Goal: Information Seeking & Learning: Learn about a topic

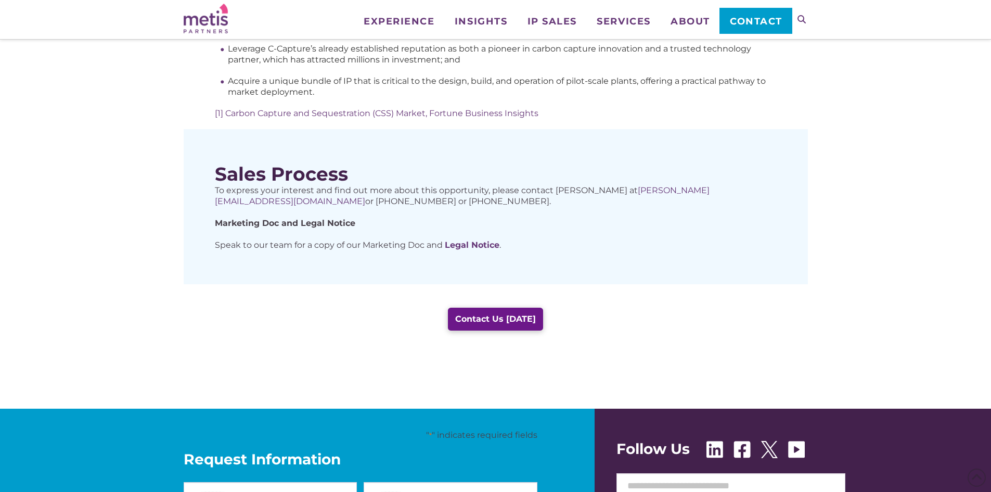
scroll to position [520, 0]
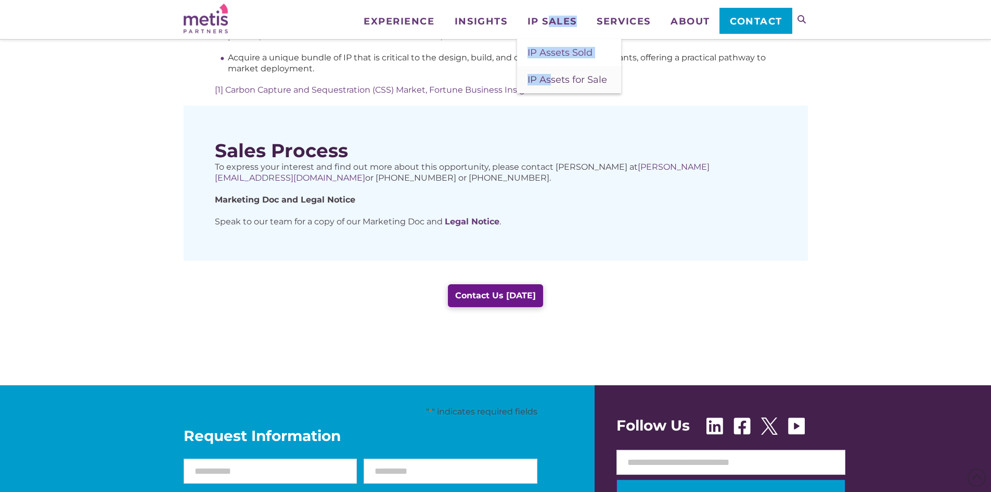
drag, startPoint x: 547, startPoint y: 22, endPoint x: 551, endPoint y: 81, distance: 58.9
click at [551, 26] on li "IP Sales IP Assets Sold IP Assets for Sale" at bounding box center [552, 13] width 70 height 26
click at [551, 82] on span "IP Assets for Sale" at bounding box center [567, 79] width 80 height 11
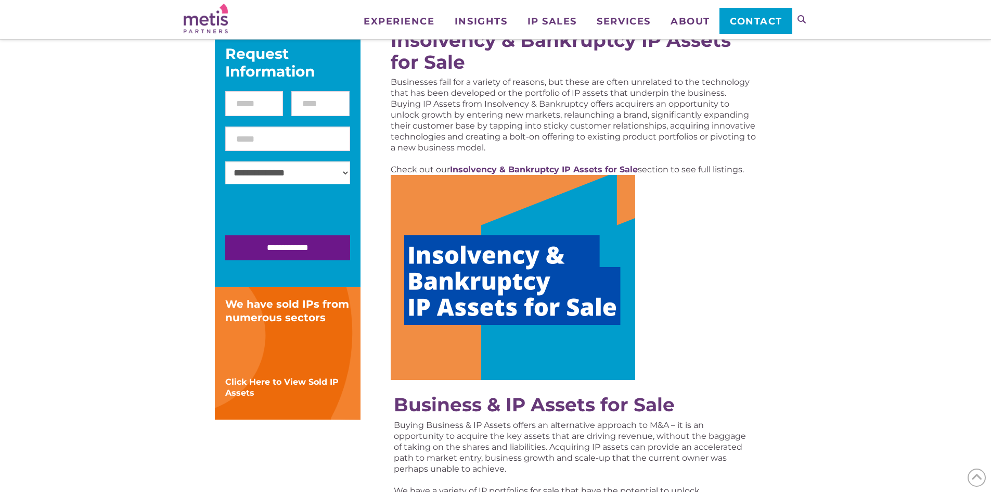
scroll to position [156, 0]
click at [479, 166] on strong "Insolvency & Bankruptcy IP Assets for Sale" at bounding box center [544, 169] width 188 height 10
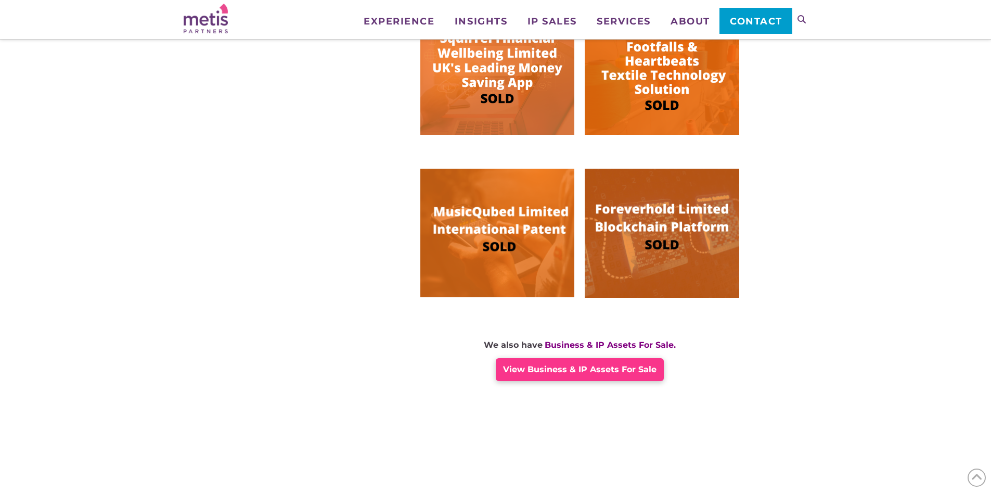
scroll to position [884, 0]
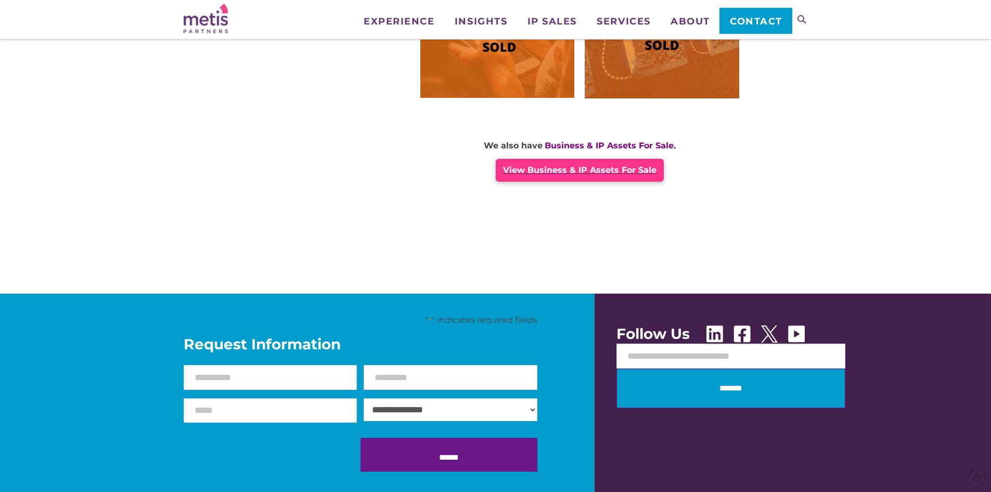
click at [575, 175] on div "View Business & IP Assets For Sale" at bounding box center [580, 170] width 168 height 23
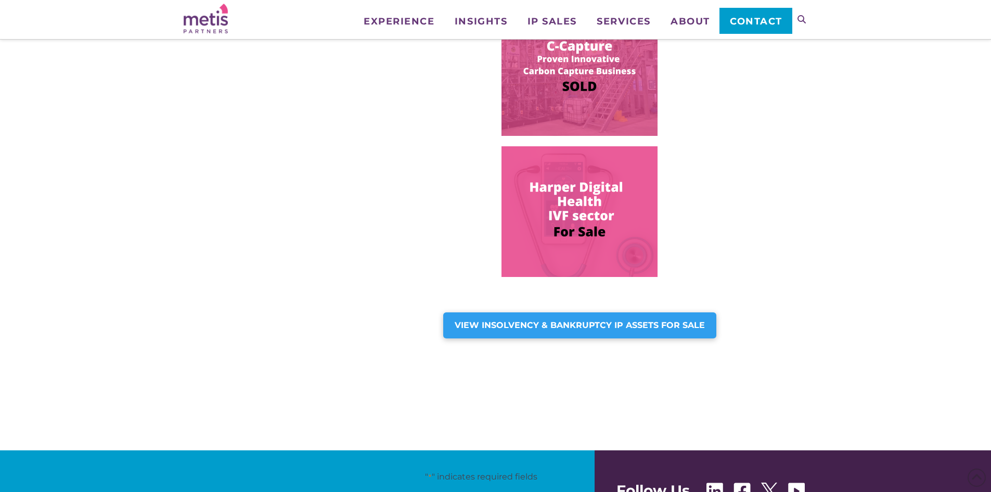
scroll to position [624, 0]
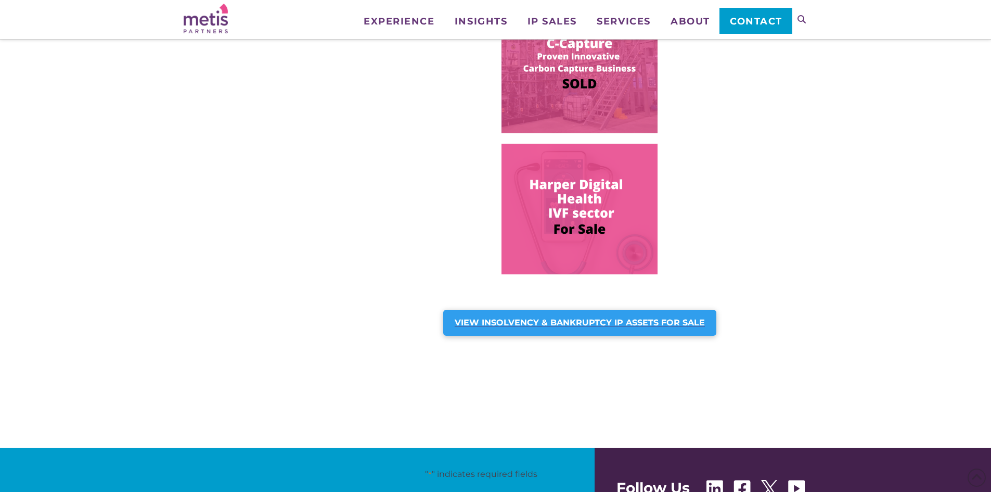
click at [486, 323] on strong "VIEW INSOLVENCY & BANKRUPTCY IP ASSETS FOR SALE" at bounding box center [580, 322] width 250 height 10
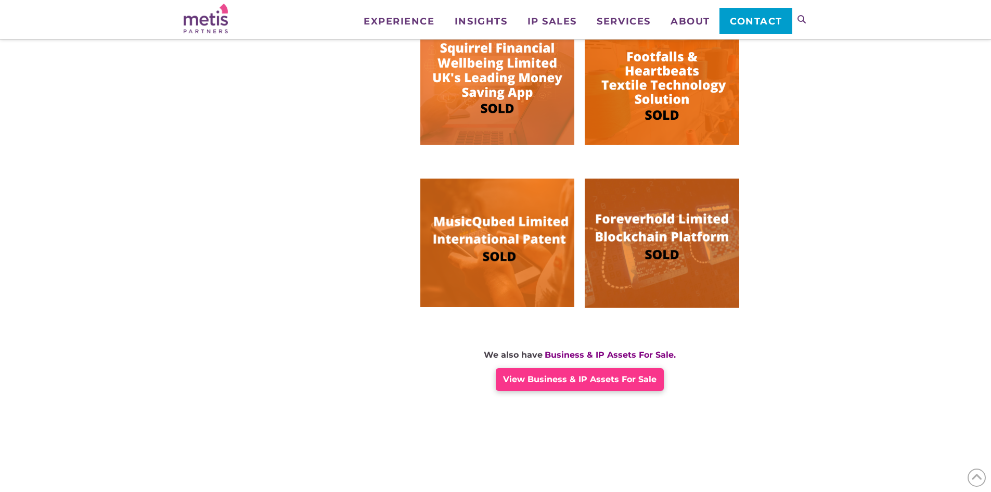
scroll to position [728, 0]
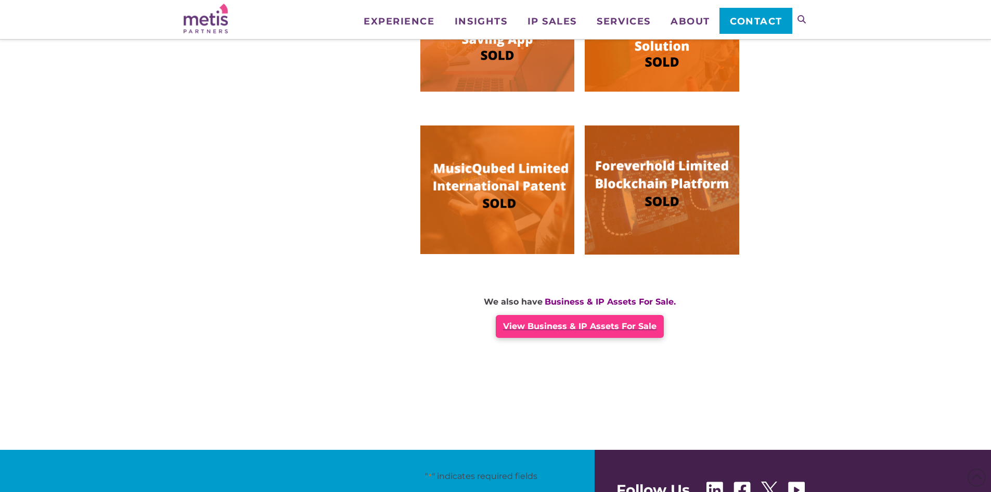
click at [522, 326] on span "View Business & IP Assets For Sale" at bounding box center [579, 326] width 153 height 10
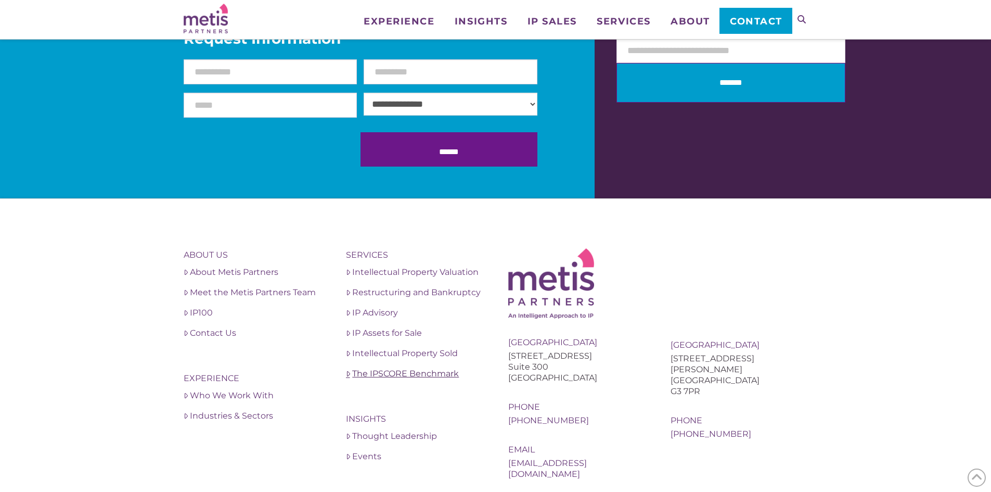
scroll to position [1156, 0]
